Goal: Book appointment/travel/reservation

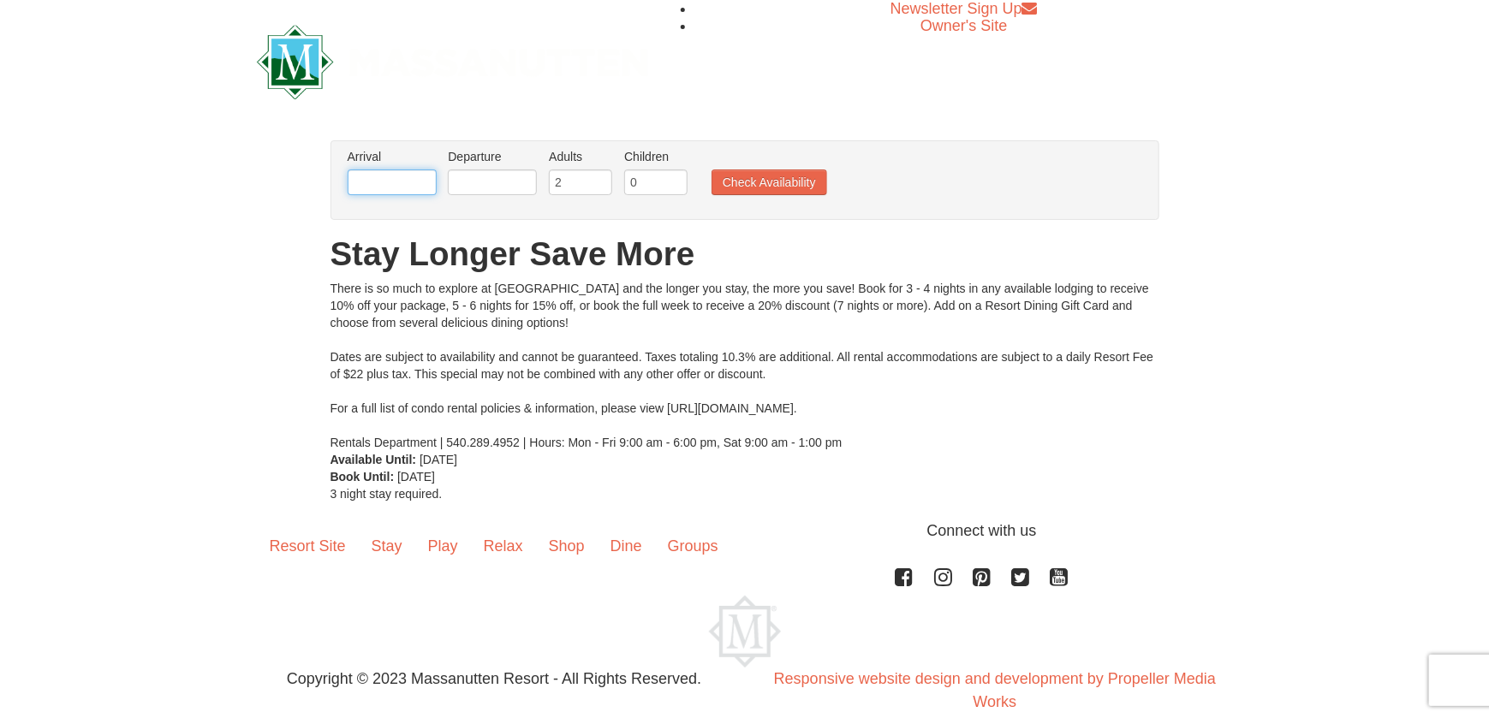
click at [377, 175] on input "text" at bounding box center [392, 183] width 89 height 26
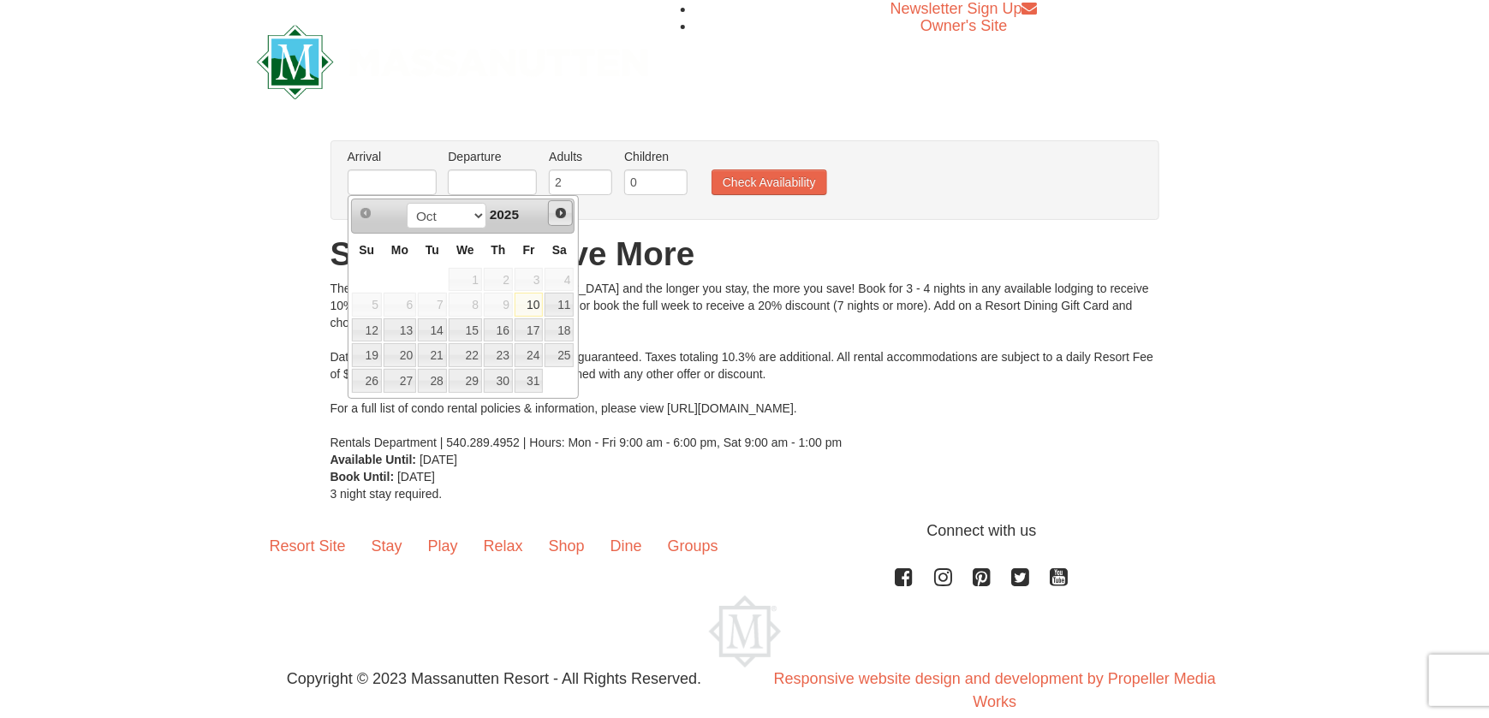
click at [567, 217] on link "Next" at bounding box center [561, 213] width 26 height 26
click at [563, 217] on span "Next" at bounding box center [561, 213] width 14 height 14
click at [531, 324] on link "19" at bounding box center [529, 330] width 29 height 24
type input "[DATE]"
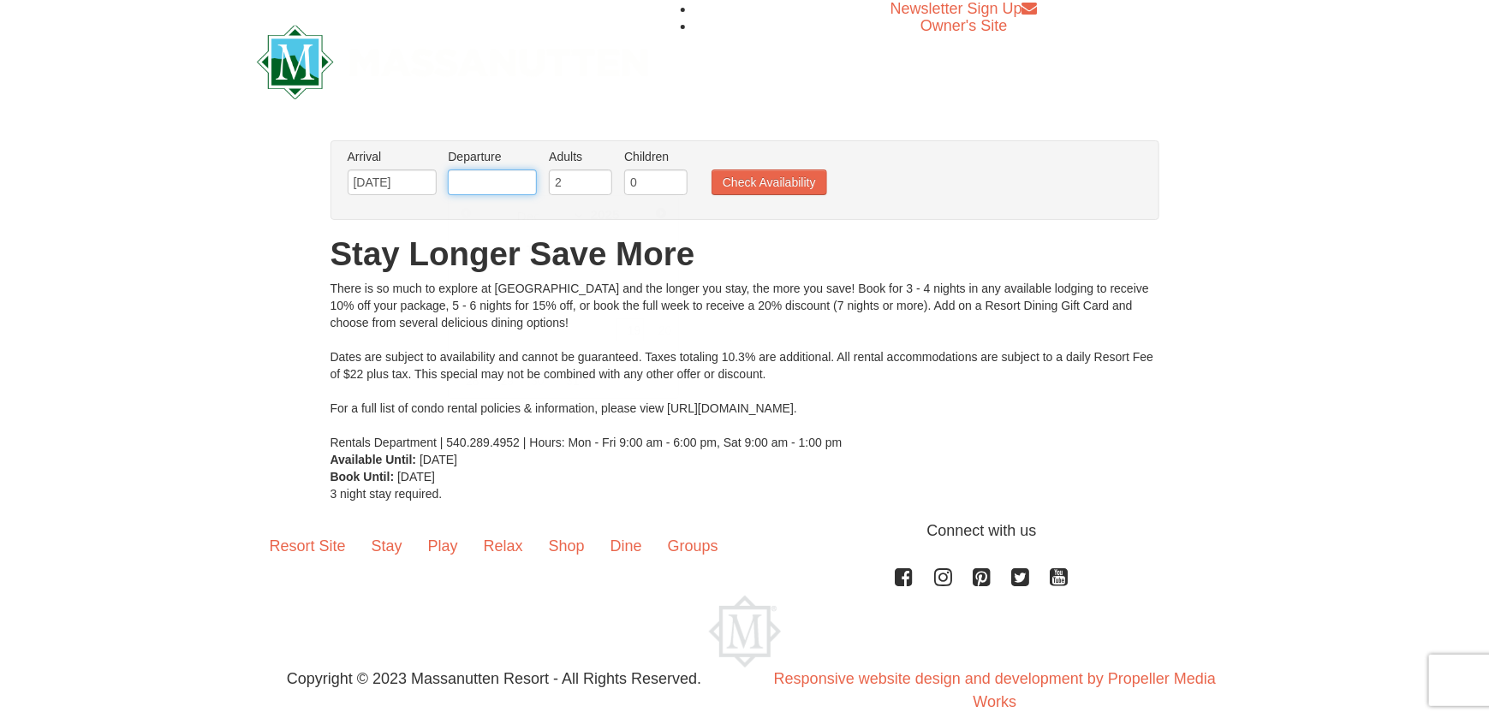
click at [467, 174] on input "text" at bounding box center [492, 183] width 89 height 26
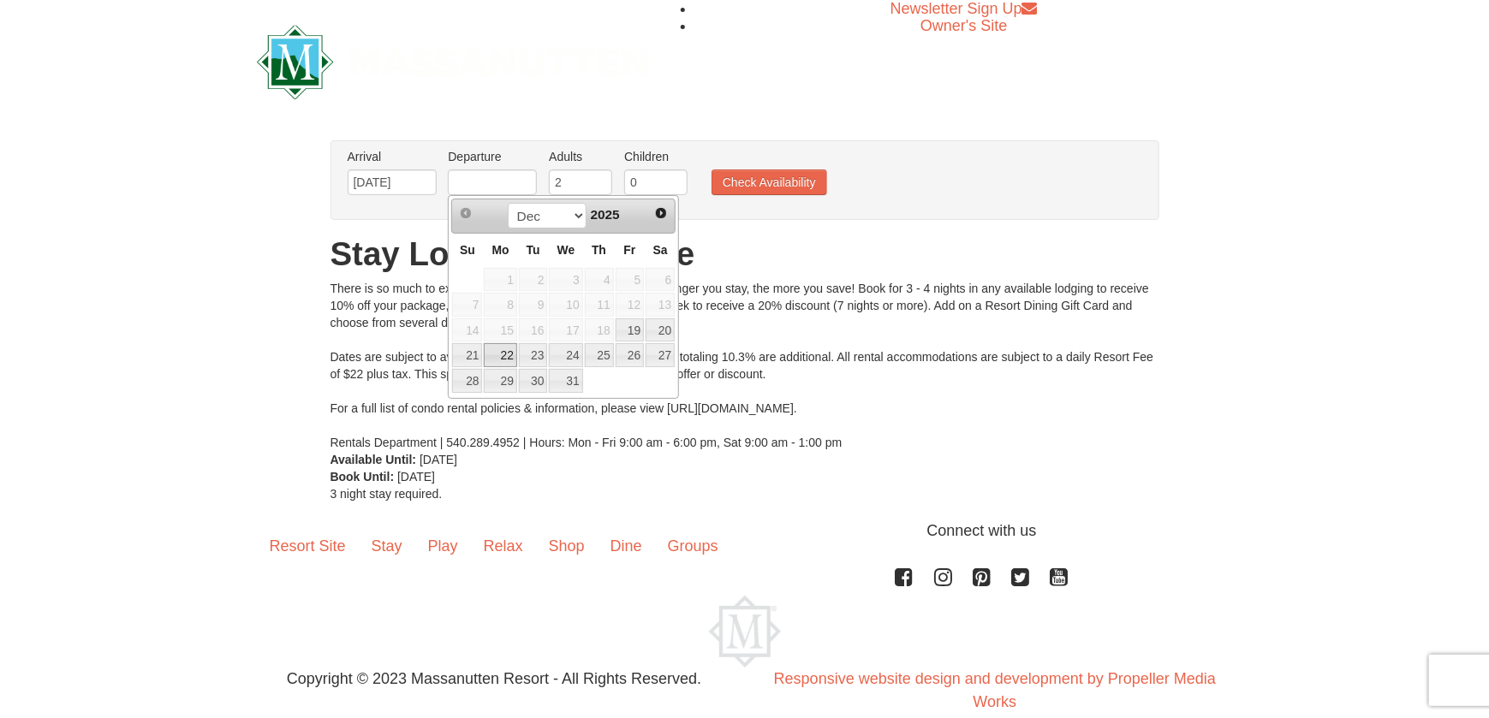
click at [497, 351] on link "22" at bounding box center [500, 355] width 33 height 24
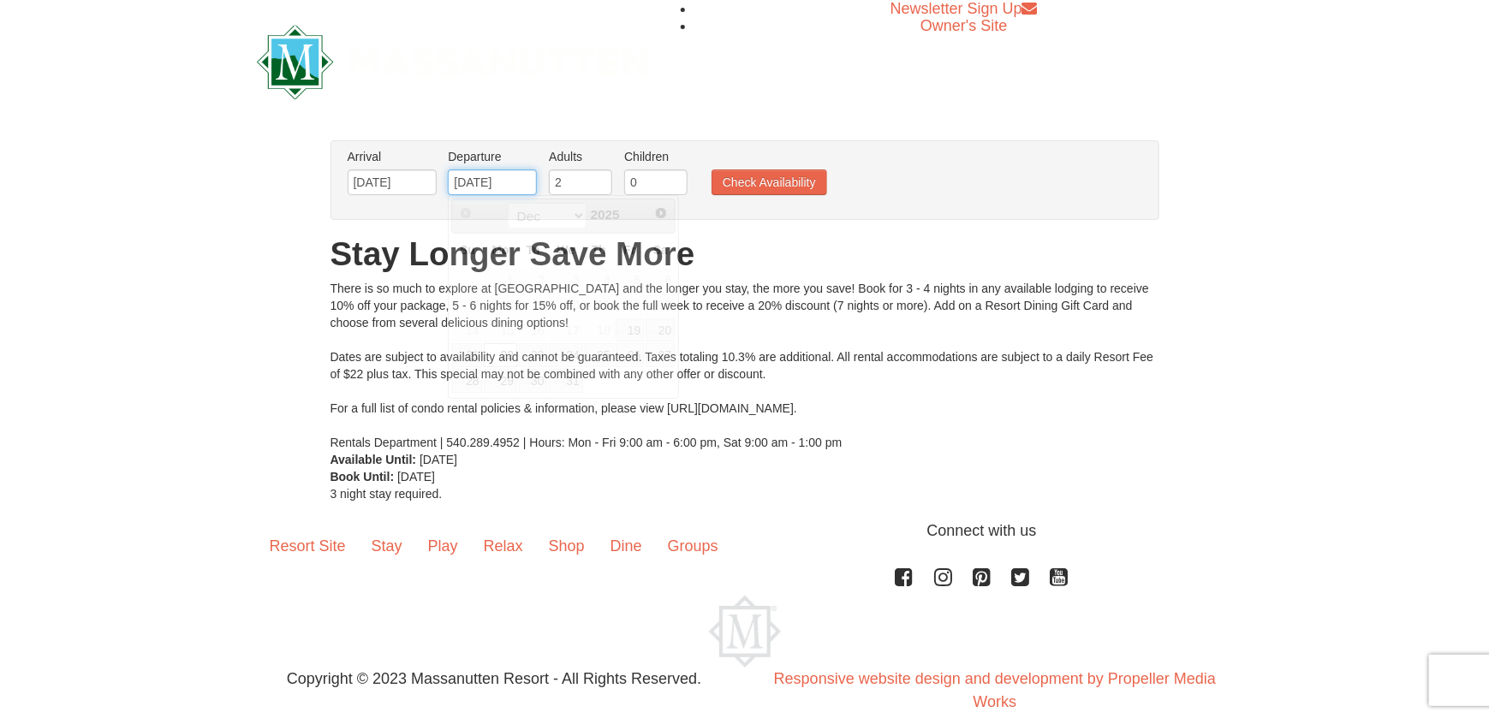
click at [525, 183] on input "[DATE]" at bounding box center [492, 183] width 89 height 26
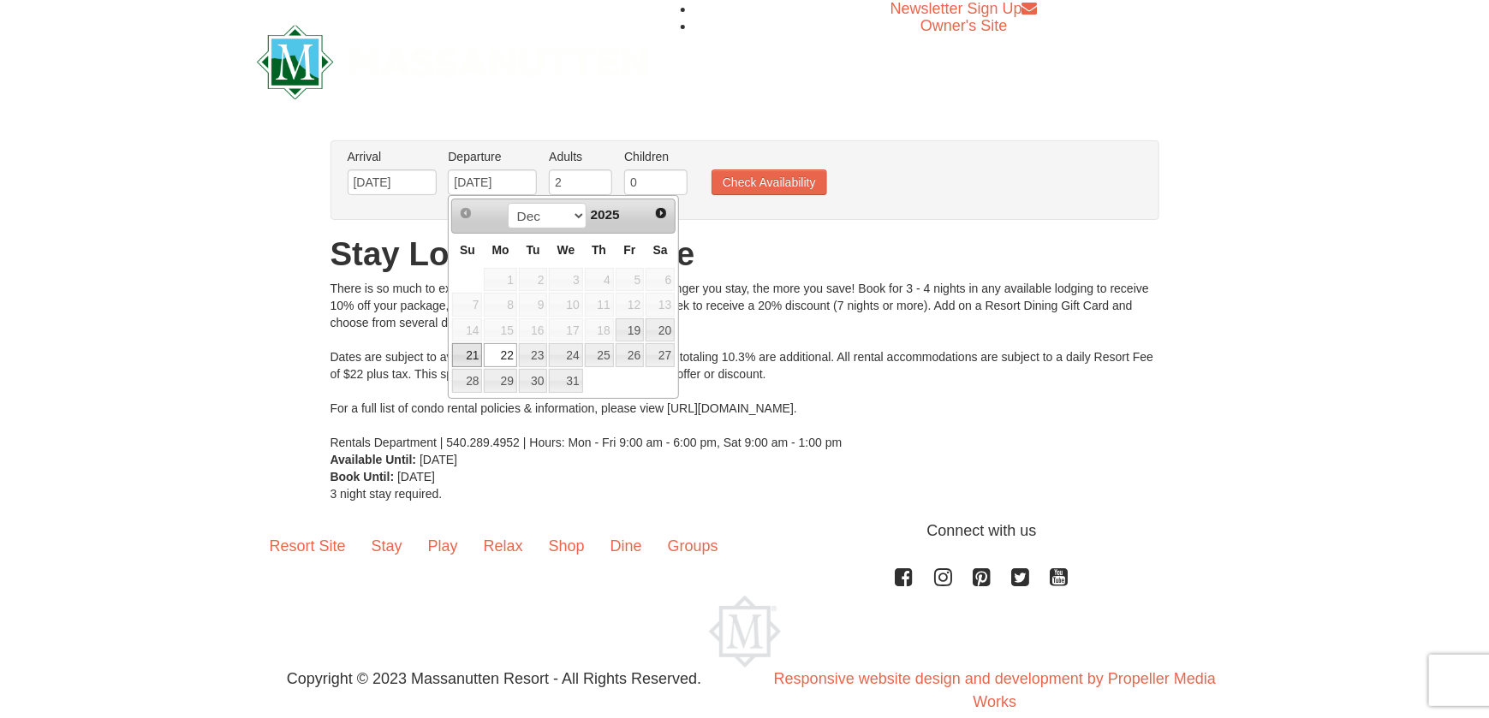
click at [462, 348] on link "21" at bounding box center [467, 355] width 30 height 24
type input "[DATE]"
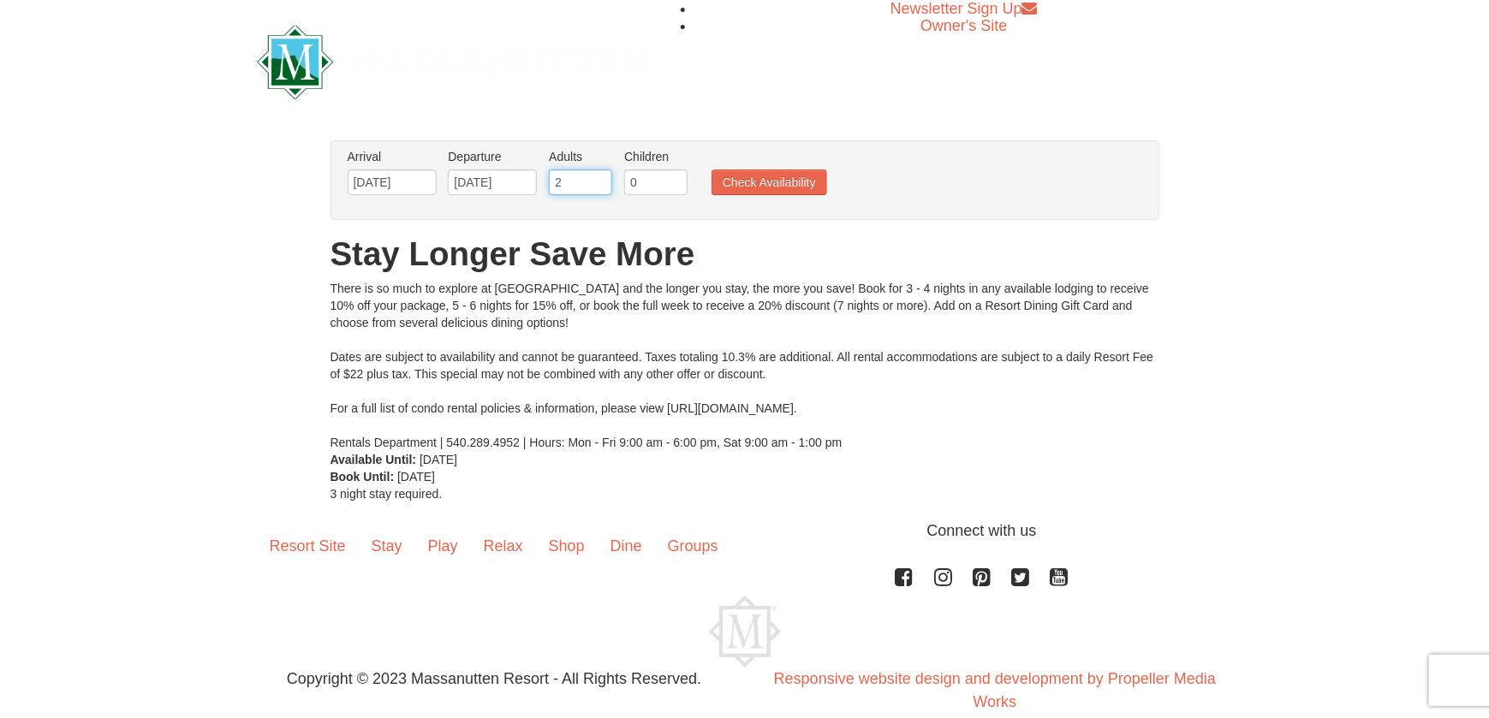
click at [577, 177] on input "2" at bounding box center [580, 183] width 63 height 26
type input "3"
click at [600, 179] on input "3" at bounding box center [580, 183] width 63 height 26
click at [788, 179] on button "Check Availability" at bounding box center [769, 183] width 116 height 26
